Goal: Task Accomplishment & Management: Complete application form

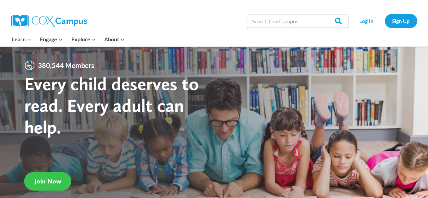
click at [49, 176] on link "Join Now" at bounding box center [47, 181] width 47 height 19
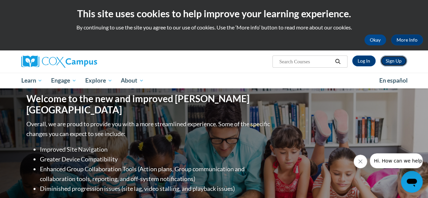
click at [390, 63] on link "Sign Up" at bounding box center [393, 60] width 27 height 11
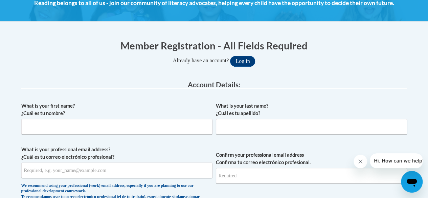
scroll to position [126, 0]
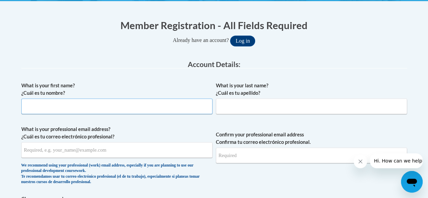
click at [149, 109] on input "What is your first name? ¿Cuál es tu nombre?" at bounding box center [116, 106] width 191 height 16
type input "[PERSON_NAME]"
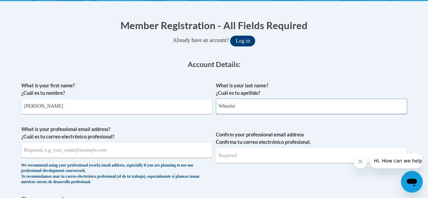
type input "Wheeler"
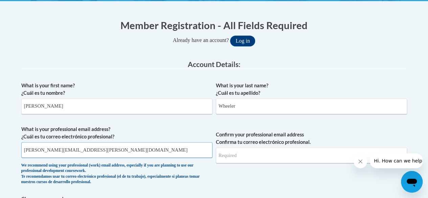
type input "[PERSON_NAME][EMAIL_ADDRESS][PERSON_NAME][DOMAIN_NAME]"
type input "f"
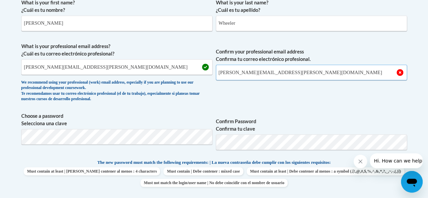
scroll to position [211, 0]
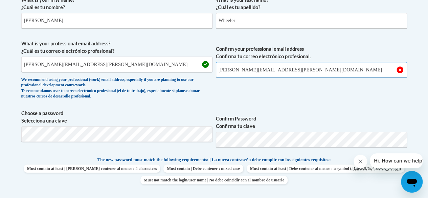
type input "[PERSON_NAME][EMAIL_ADDRESS][PERSON_NAME][DOMAIN_NAME]"
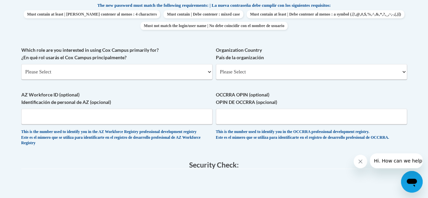
scroll to position [365, 0]
click at [165, 69] on select "Please Select College/University | Colegio/Universidad Community/Nonprofit Part…" at bounding box center [116, 72] width 191 height 16
select select "fbf2d438-af2f-41f8-98f1-81c410e29de3"
click at [21, 64] on select "Please Select College/University | Colegio/Universidad Community/Nonprofit Part…" at bounding box center [116, 72] width 191 height 16
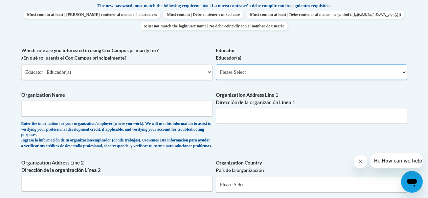
click at [246, 71] on select "Please Select Early Learning/Daycare Teacher/Family Home Care Provider | Maestr…" at bounding box center [311, 72] width 191 height 16
select select "67563ca1-16dc-4830-a7b3-94a34bed3689"
click at [216, 64] on select "Please Select Early Learning/Daycare Teacher/Family Home Care Provider | Maestr…" at bounding box center [311, 72] width 191 height 16
click at [164, 112] on input "Organization Name" at bounding box center [116, 108] width 191 height 16
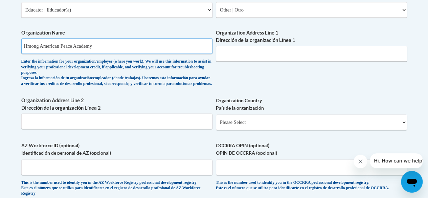
scroll to position [439, 0]
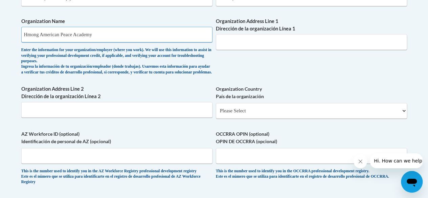
type input "Hmong American Peace Academy"
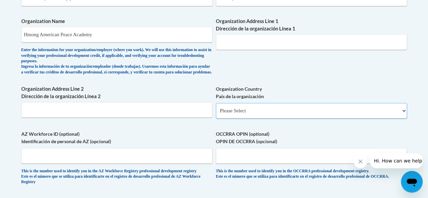
click at [225, 114] on select "Please Select United States | Estados Unidos Outside of the United States | Fue…" at bounding box center [311, 111] width 191 height 16
select select "ad49bcad-a171-4b2e-b99c-48b446064914"
click at [216, 108] on select "Please Select United States | Estados Unidos Outside of the United States | Fue…" at bounding box center [311, 111] width 191 height 16
select select
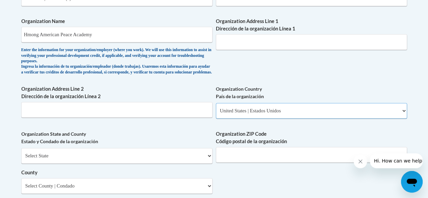
scroll to position [439, 0]
click at [157, 158] on select "Select State Alabama Alaska Arizona Arkansas California Colorado Connecticut De…" at bounding box center [116, 156] width 191 height 16
select select "Wisconsin"
click at [21, 153] on select "Select State Alabama Alaska Arizona Arkansas California Colorado Connecticut De…" at bounding box center [116, 156] width 191 height 16
click at [266, 157] on input "Organization ZIP Code Código postal de la organización" at bounding box center [311, 154] width 191 height 16
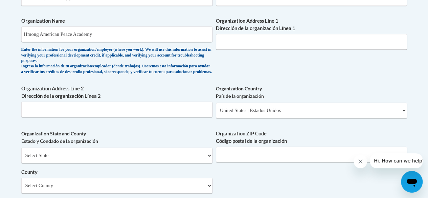
click at [135, 100] on label "Organization Address Line 2 Dirección de la organización Línea 2" at bounding box center [116, 92] width 191 height 15
click at [135, 105] on input "Organization Address Line 2 Dirección de la organización Línea 2" at bounding box center [116, 109] width 191 height 16
click at [135, 108] on input "Organization Address Line 2 Dirección de la organización Línea 2" at bounding box center [116, 109] width 191 height 16
paste input "4601 N 84th St, Milwaukee, WI 53225"
type input "4601 N 84th St, Milwaukee, WI 53225"
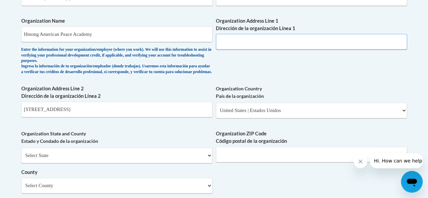
click at [221, 42] on input "Organization Address Line 1 Dirección de la organización Línea 1" at bounding box center [311, 42] width 191 height 16
paste input "4601 N 84th St, Milwaukee, WI 53225"
type input "4601 N 84th St, Milwaukee, WI 53225"
click at [231, 161] on input "Organization ZIP Code Código postal de la organización" at bounding box center [311, 154] width 191 height 16
type input "53225"
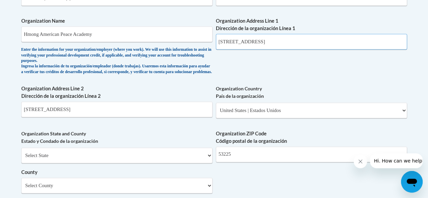
drag, startPoint x: 277, startPoint y: 42, endPoint x: 307, endPoint y: 44, distance: 30.5
click at [307, 44] on input "4601 N 84th St, Milwaukee, WI 53225" at bounding box center [311, 42] width 191 height 16
type input "4601 N 84th St, Milwaukee"
click at [143, 112] on input "4601 N 84th St, Milwaukee, WI 53225" at bounding box center [116, 109] width 191 height 16
drag, startPoint x: 143, startPoint y: 112, endPoint x: 17, endPoint y: 105, distance: 126.1
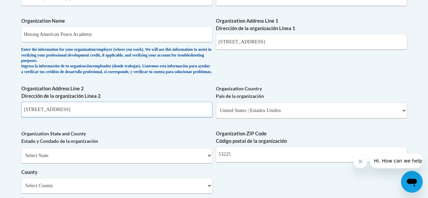
click at [17, 105] on div "Member Registration - All Fields Required Already have an account? Log in Prefe…" at bounding box center [214, 58] width 396 height 721
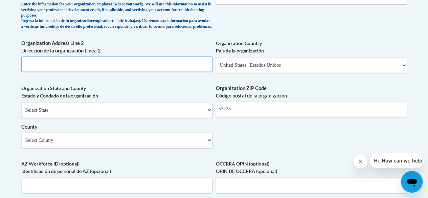
scroll to position [506, 0]
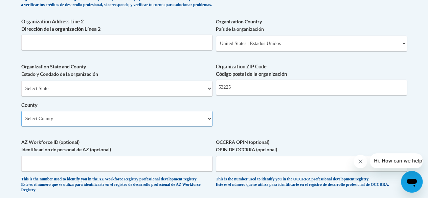
click at [82, 121] on select "Select County Adams Ashland Barron Bayfield Brown Buffalo Burnett Calumet Chipp…" at bounding box center [116, 119] width 191 height 16
select select "Milwaukee"
click at [21, 116] on select "Select County Adams Ashland Barron Bayfield Brown Buffalo Burnett Calumet Chipp…" at bounding box center [116, 119] width 191 height 16
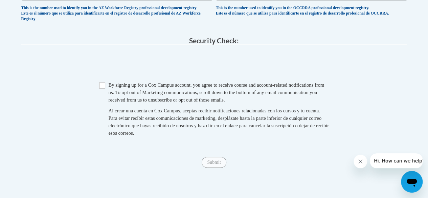
scroll to position [677, 0]
click at [101, 89] on input "Checkbox" at bounding box center [102, 86] width 6 height 6
checkbox input "true"
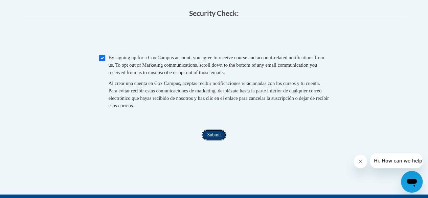
click at [210, 140] on input "Submit" at bounding box center [214, 135] width 24 height 11
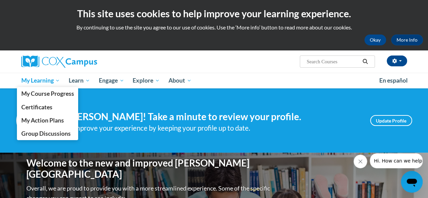
click at [44, 80] on span "My Learning" at bounding box center [40, 80] width 39 height 8
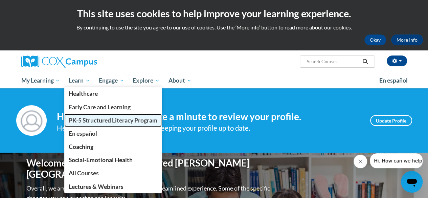
click at [77, 117] on span "PK-5 Structured Literacy Program" at bounding box center [113, 120] width 89 height 7
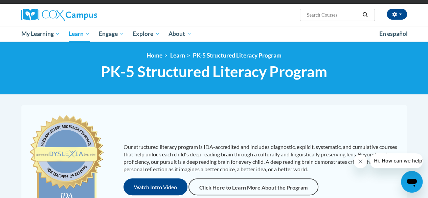
scroll to position [45, 0]
